Goal: Task Accomplishment & Management: Manage account settings

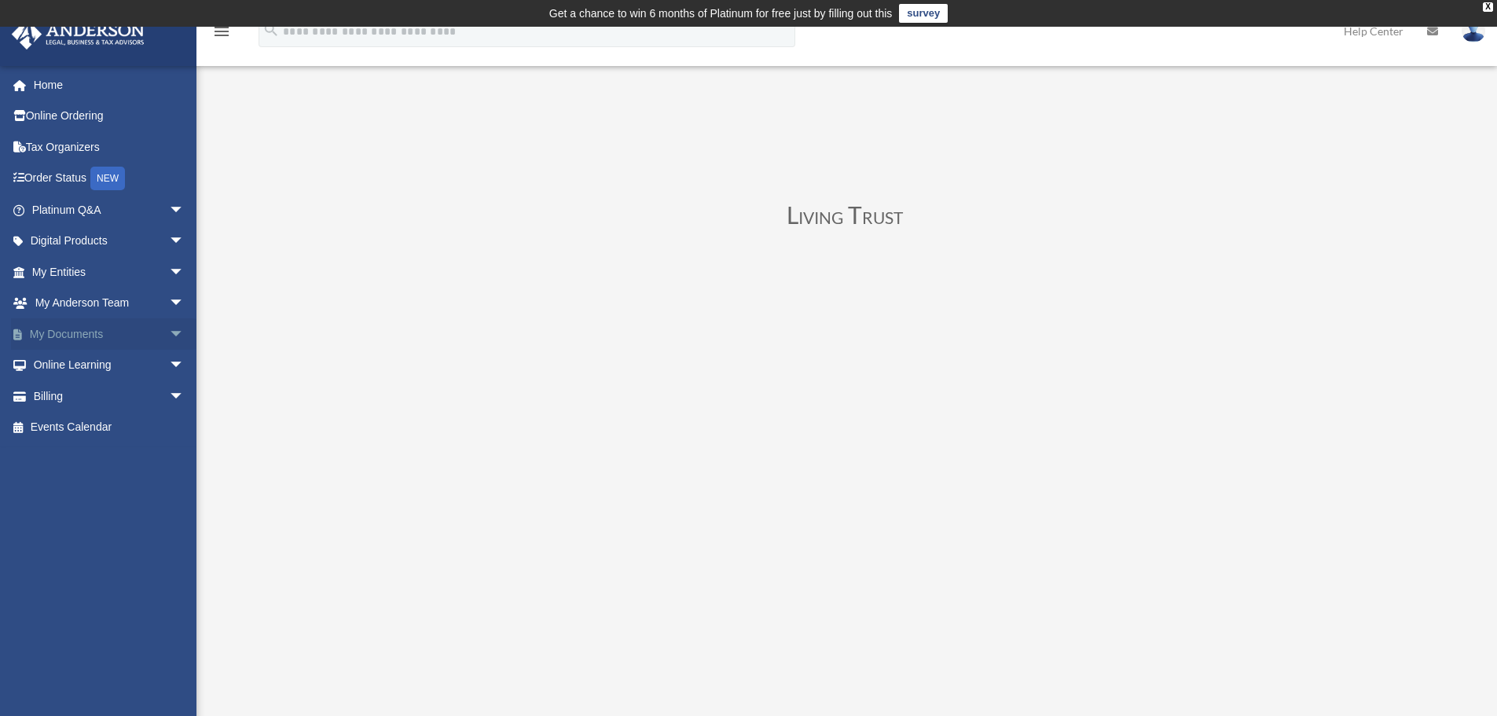
click at [169, 332] on span "arrow_drop_down" at bounding box center [184, 334] width 31 height 32
click at [93, 370] on link "Box" at bounding box center [115, 365] width 186 height 31
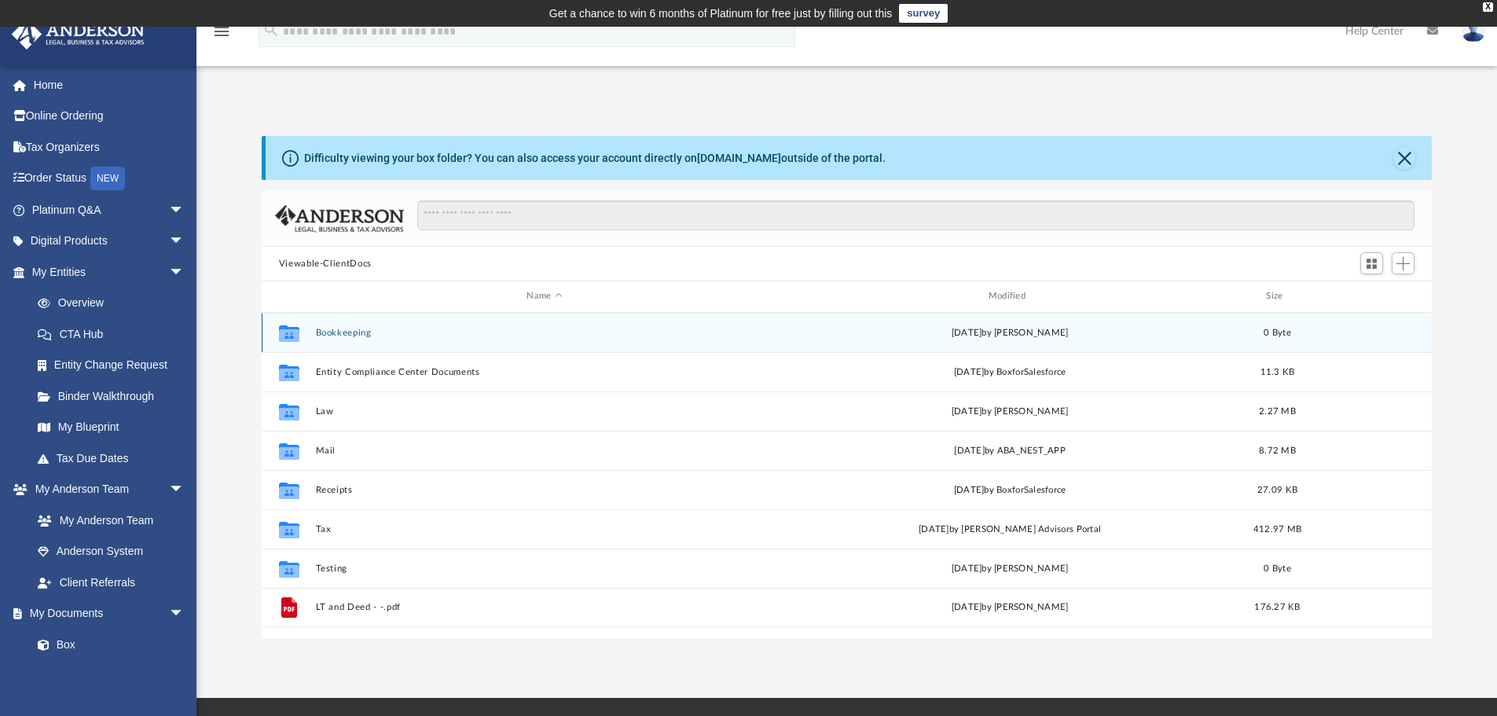
scroll to position [346, 1159]
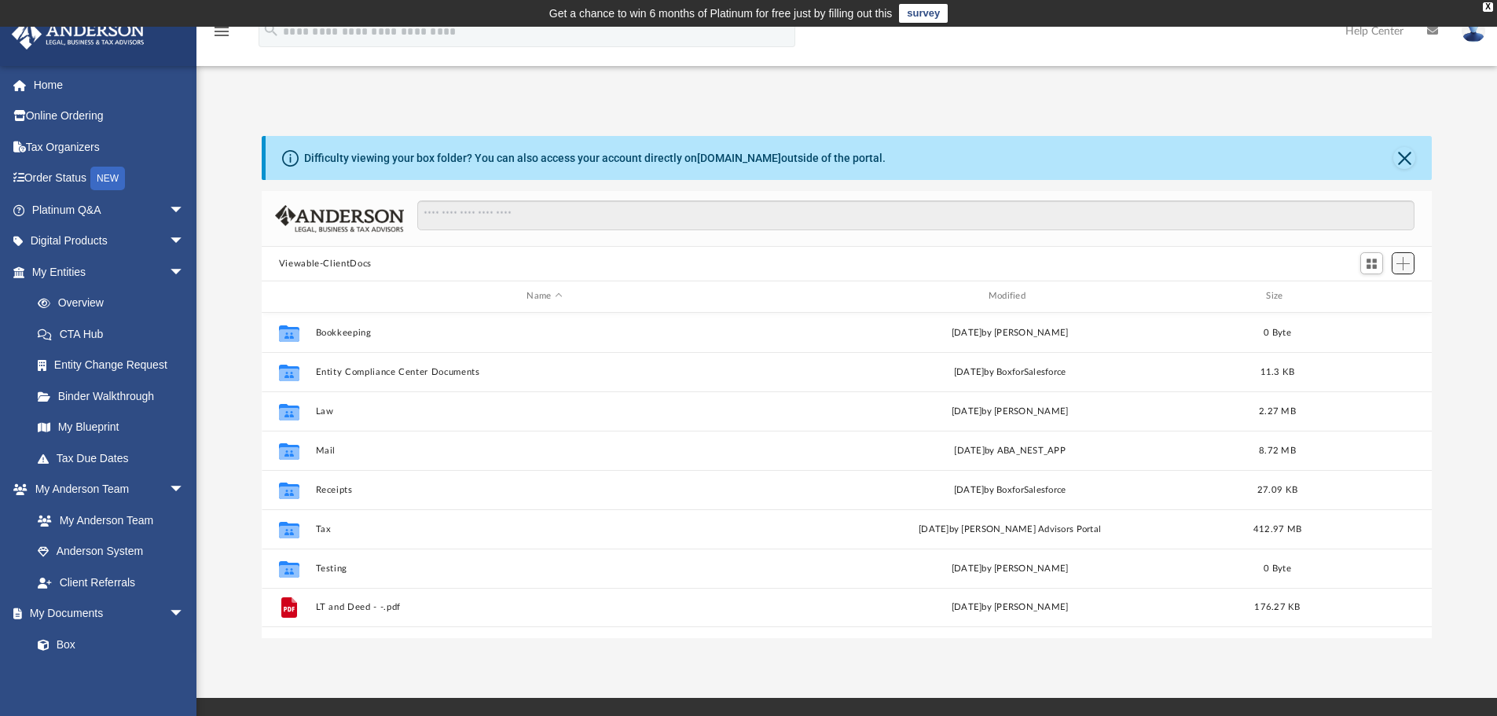
click at [1407, 265] on span "Add" at bounding box center [1403, 263] width 13 height 13
click at [1378, 291] on li "Upload" at bounding box center [1381, 295] width 50 height 17
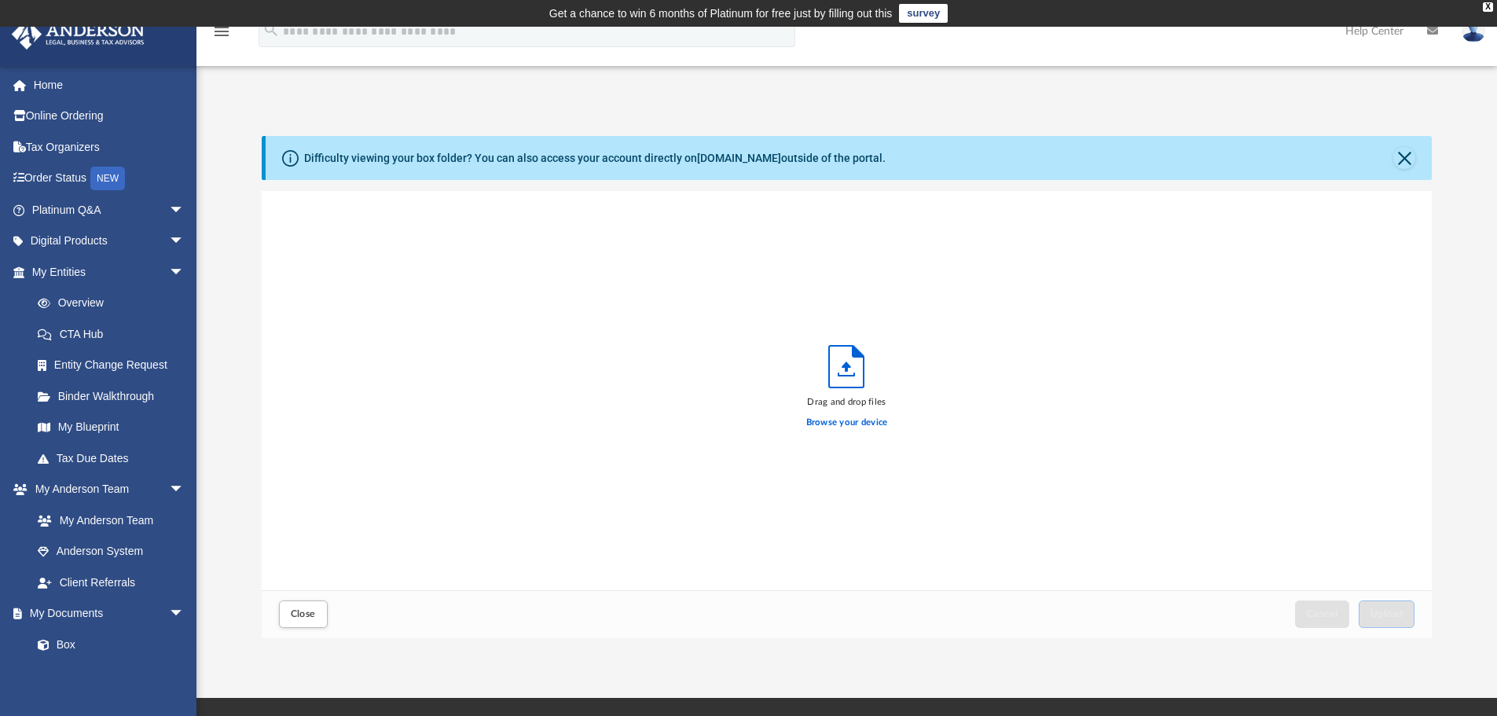
scroll to position [387, 1159]
